Goal: Information Seeking & Learning: Learn about a topic

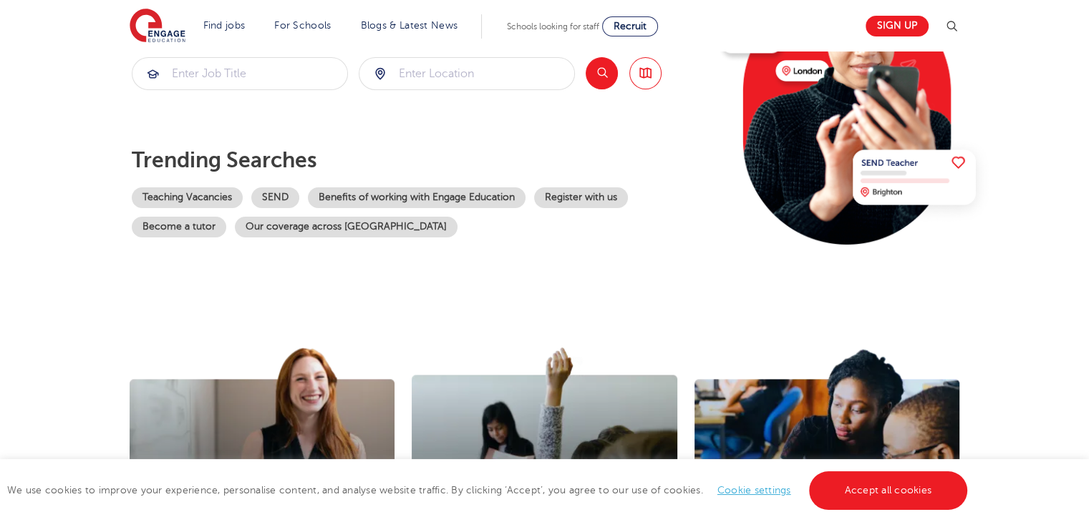
scroll to position [501, 0]
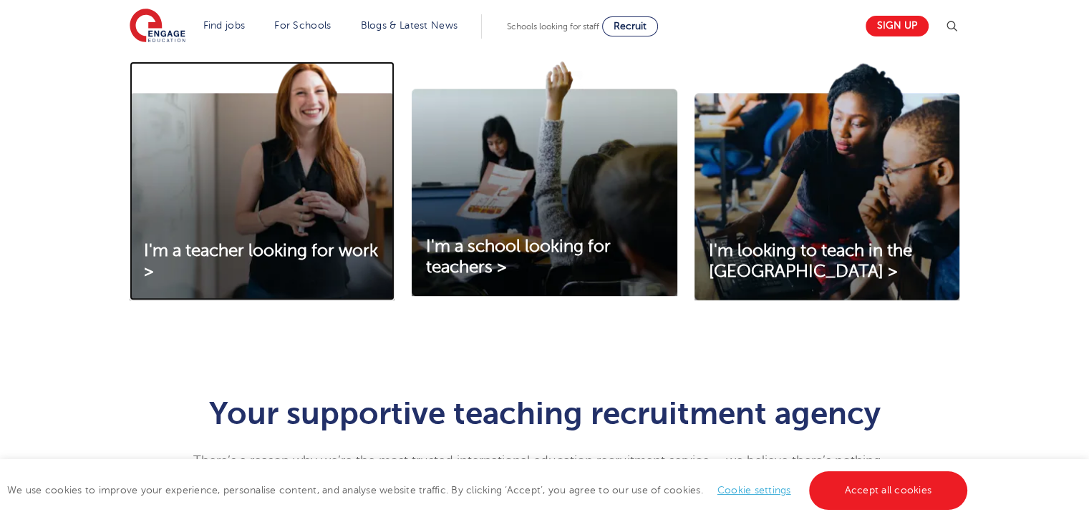
click at [307, 232] on img at bounding box center [262, 181] width 265 height 239
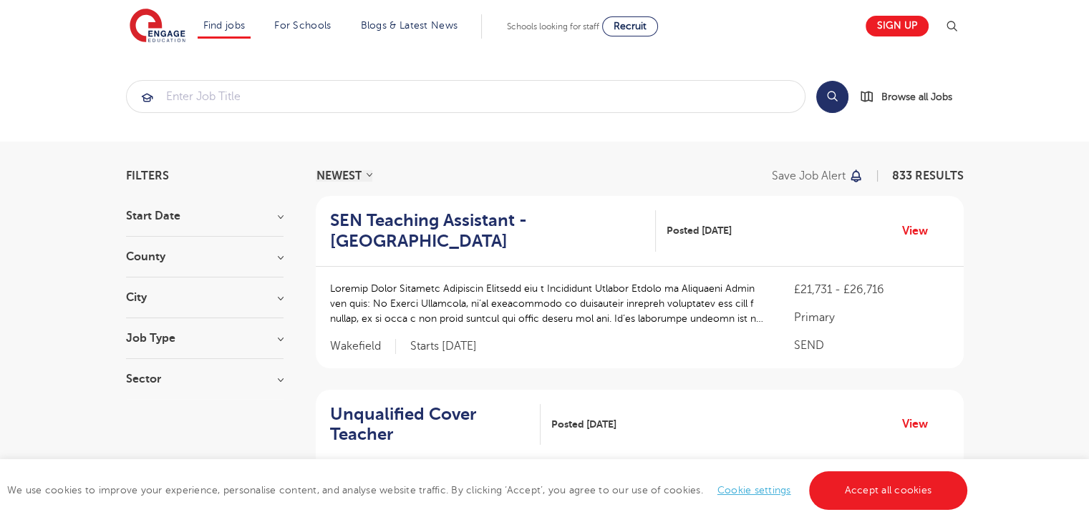
click at [264, 258] on h3 "County" at bounding box center [204, 256] width 157 height 11
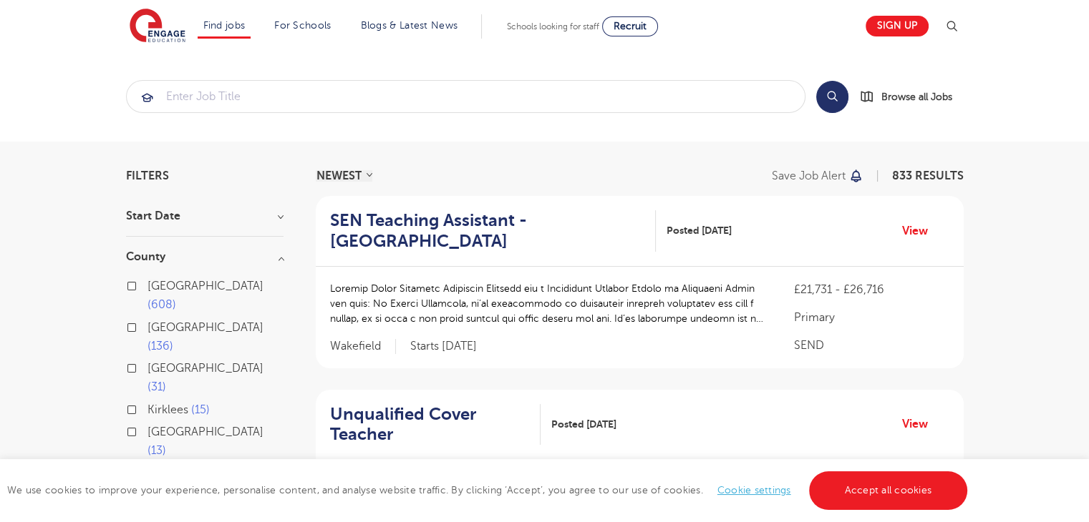
click at [185, 287] on span "London" at bounding box center [205, 286] width 116 height 13
click at [157, 287] on input "London 608" at bounding box center [151, 284] width 9 height 9
checkbox input "true"
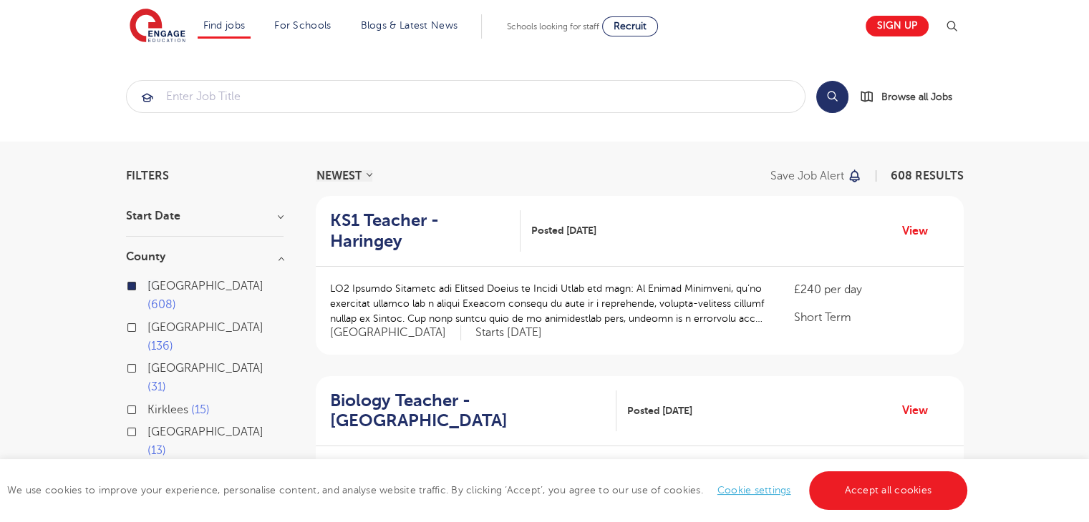
click at [176, 321] on span "Hertfordshire" at bounding box center [205, 327] width 116 height 13
click at [157, 321] on input "Hertfordshire 136" at bounding box center [151, 325] width 9 height 9
checkbox input "true"
click at [893, 487] on link "Accept all cookies" at bounding box center [888, 491] width 159 height 39
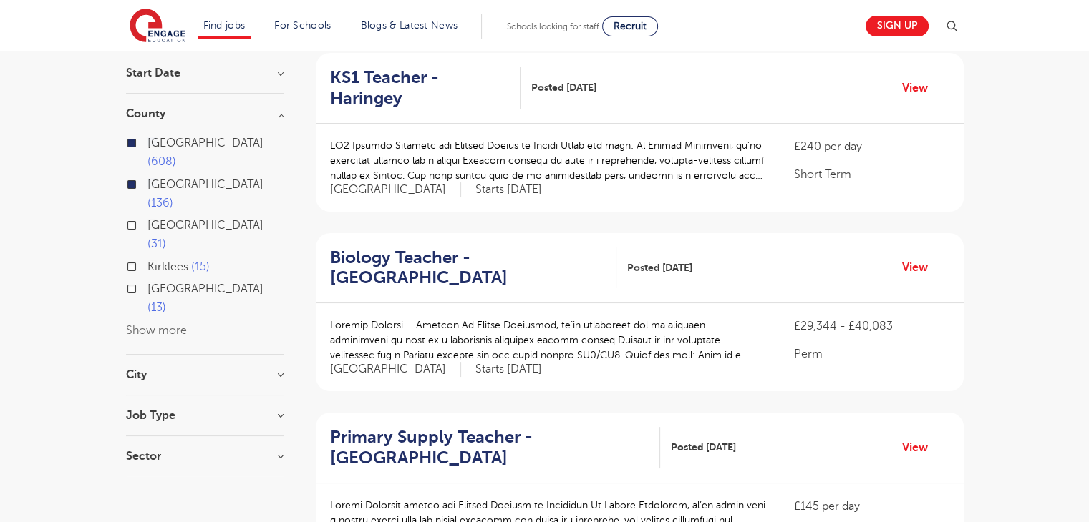
scroll to position [215, 0]
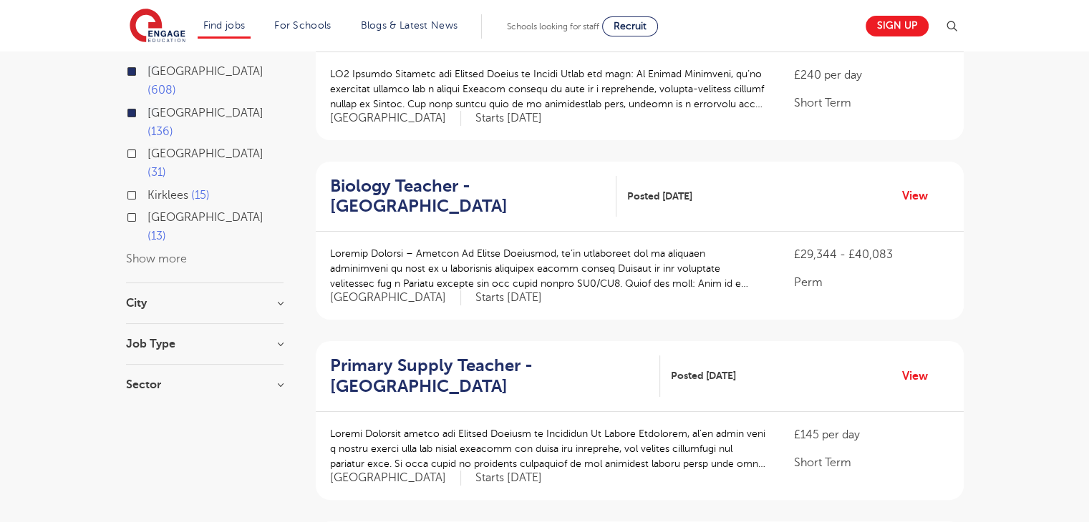
click at [236, 339] on h3 "Job Type" at bounding box center [204, 344] width 157 height 11
click at [272, 339] on h3 "Job Type" at bounding box center [204, 344] width 157 height 11
click at [282, 379] on h3 "Sector" at bounding box center [204, 384] width 157 height 11
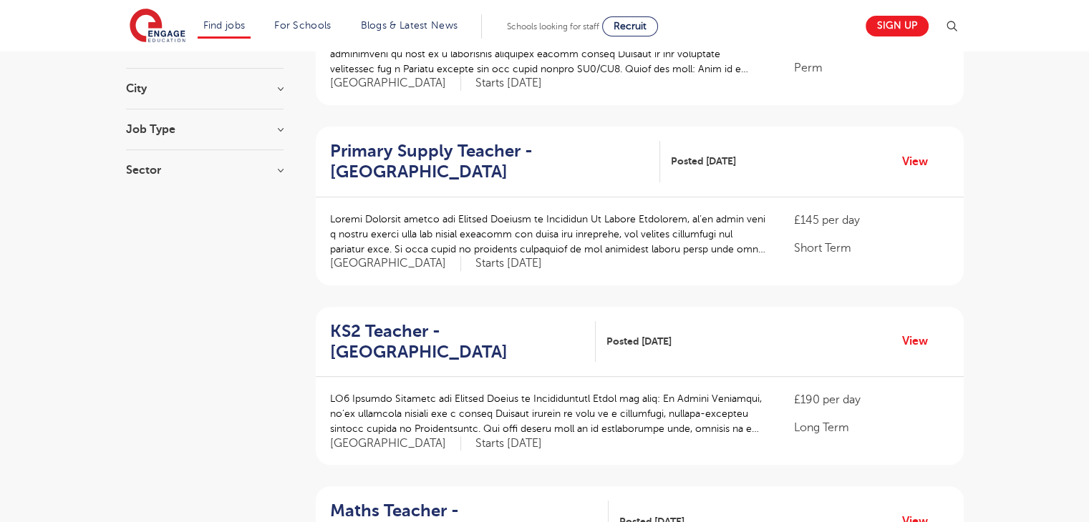
scroll to position [0, 0]
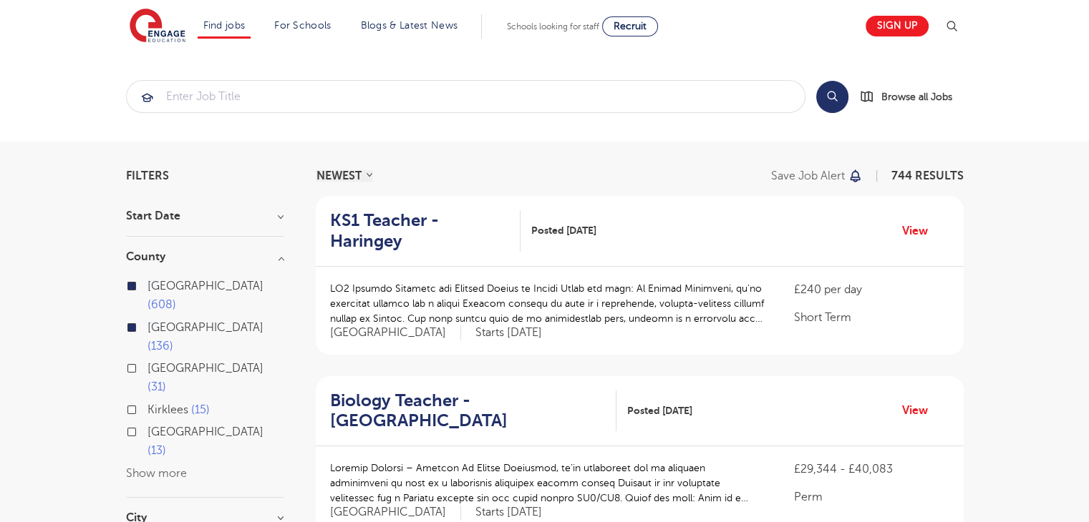
click at [160, 467] on button "Show more" at bounding box center [156, 473] width 61 height 13
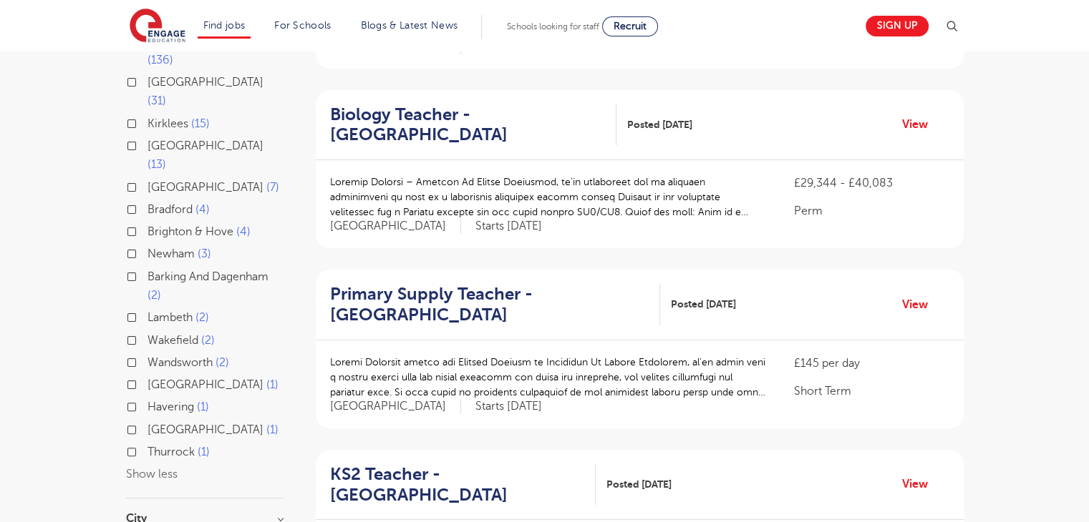
scroll to position [358, 0]
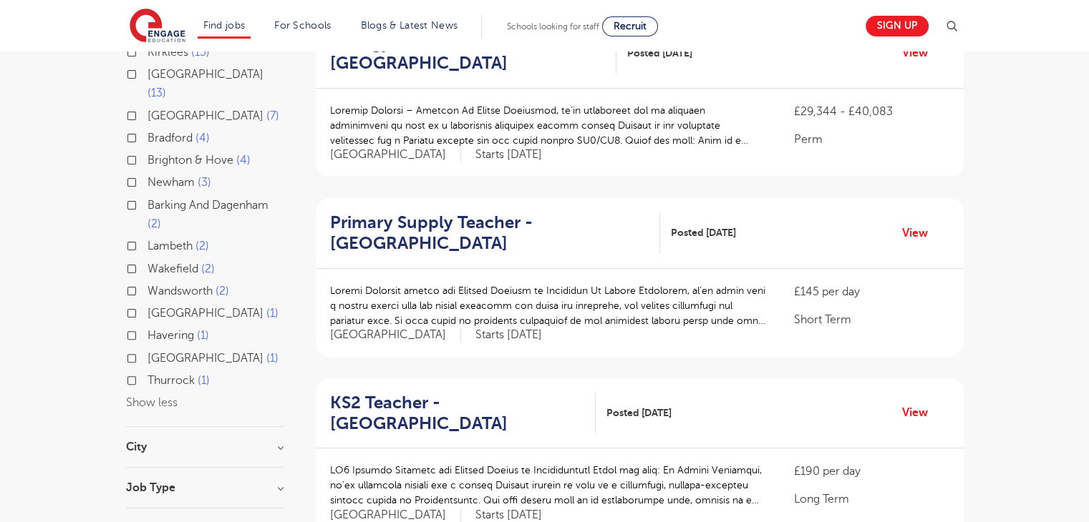
click at [280, 482] on h3 "Job Type" at bounding box center [204, 487] width 157 height 11
click at [152, 482] on h3 "Job Type" at bounding box center [204, 487] width 157 height 11
click at [142, 522] on h3 "Sector" at bounding box center [204, 528] width 157 height 11
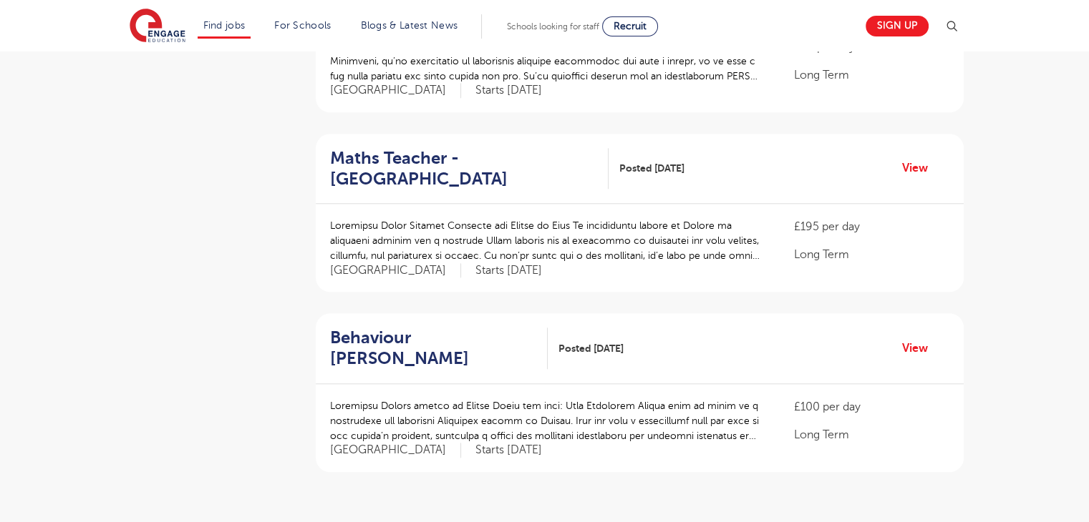
scroll to position [1575, 0]
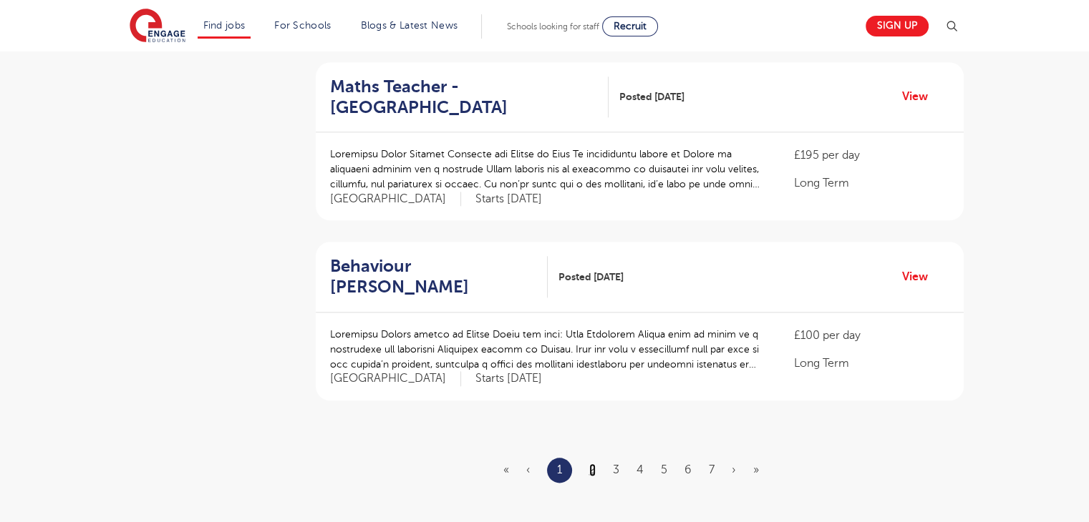
click at [590, 464] on link "2" at bounding box center [592, 470] width 6 height 13
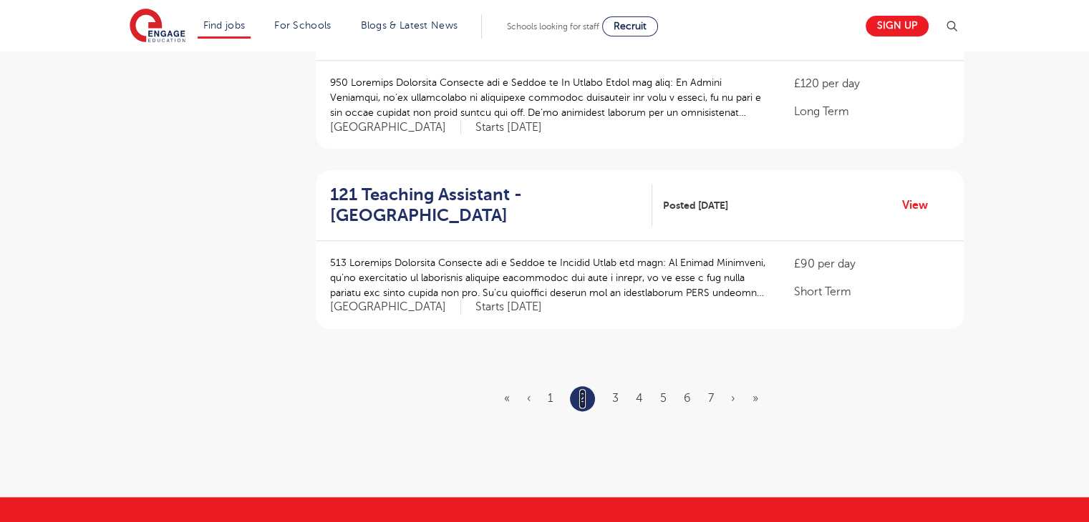
scroll to position [1718, 0]
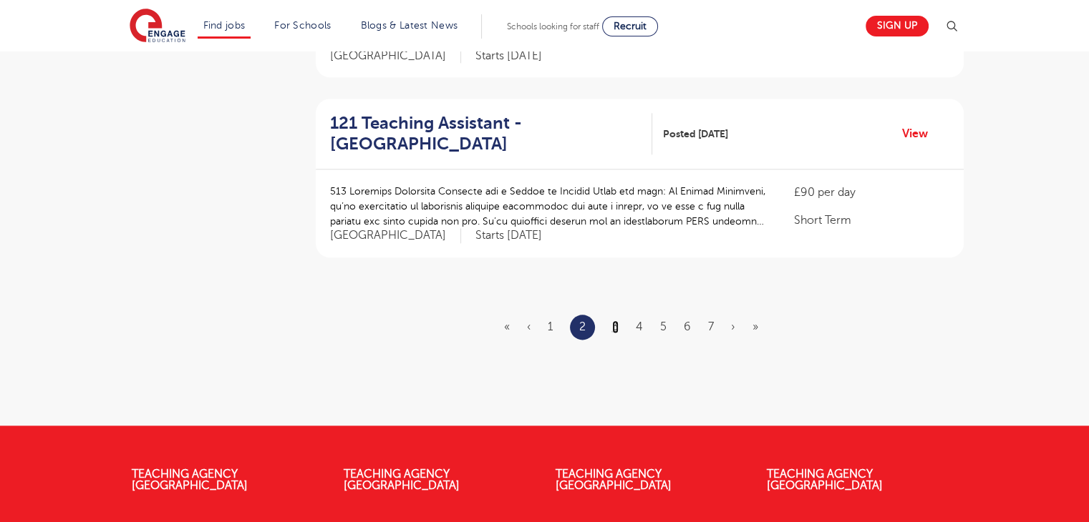
click at [612, 321] on link "3" at bounding box center [615, 327] width 6 height 13
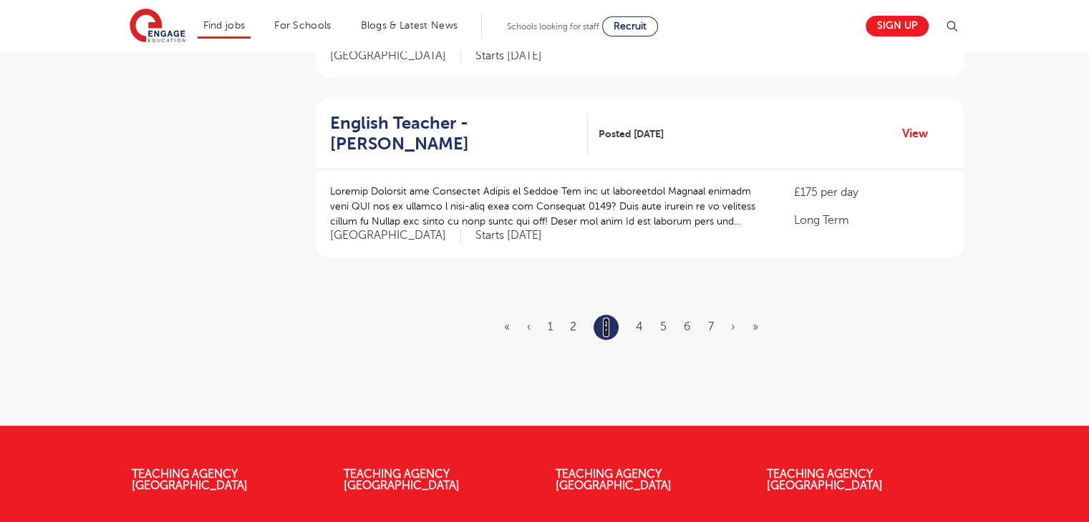
scroll to position [0, 0]
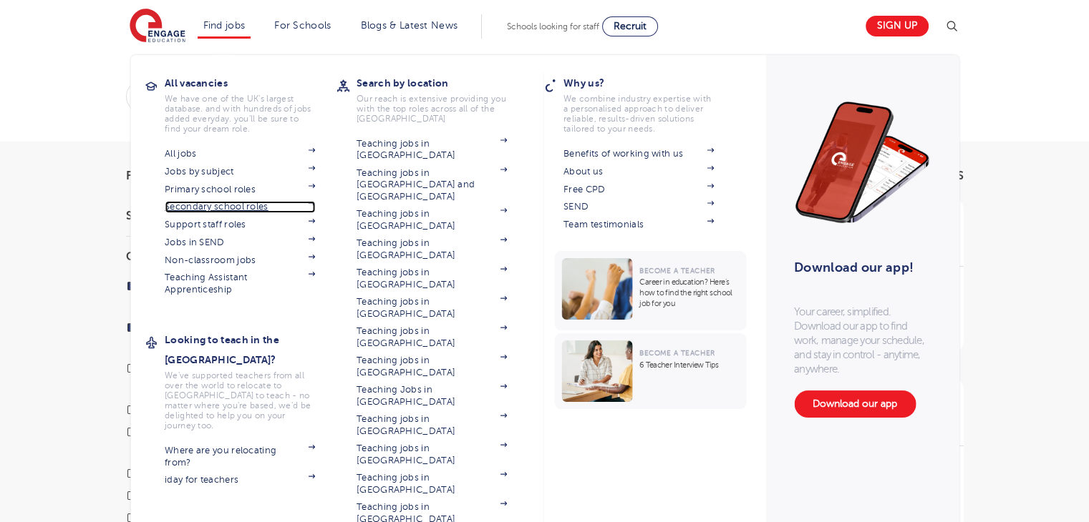
click at [261, 208] on link "Secondary school roles" at bounding box center [240, 206] width 150 height 11
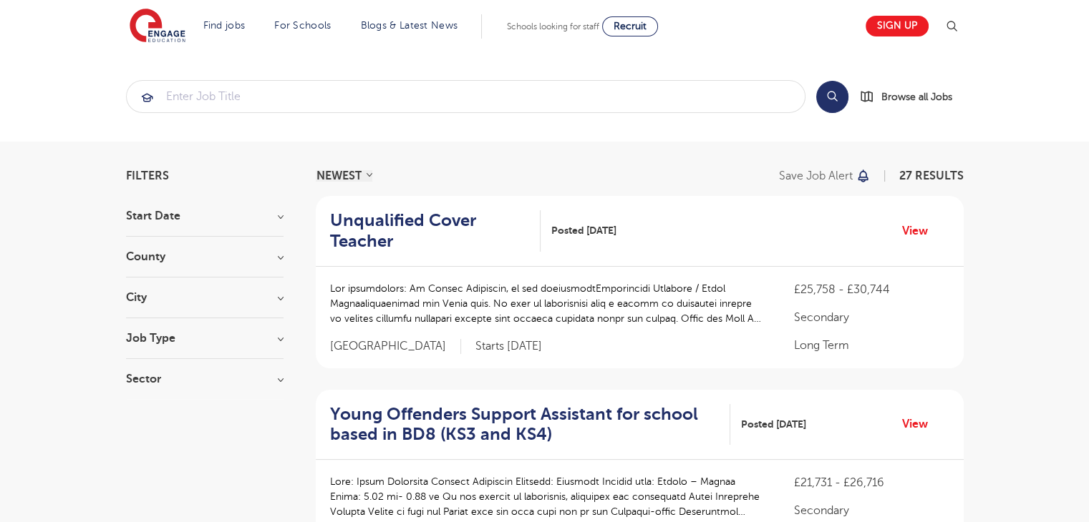
click at [263, 263] on div "County [GEOGRAPHIC_DATA] 11 Brighton & Hove 4 [GEOGRAPHIC_DATA] 3 Barking And […" at bounding box center [204, 264] width 157 height 26
click at [279, 257] on h3 "County" at bounding box center [204, 256] width 157 height 11
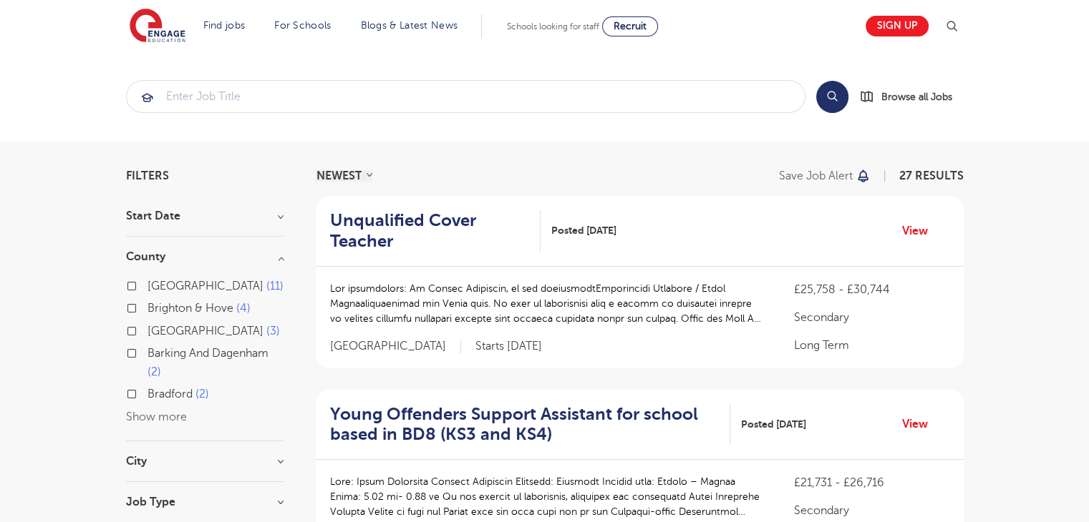
click at [152, 413] on button "Show more" at bounding box center [156, 417] width 61 height 13
